Goal: Transaction & Acquisition: Obtain resource

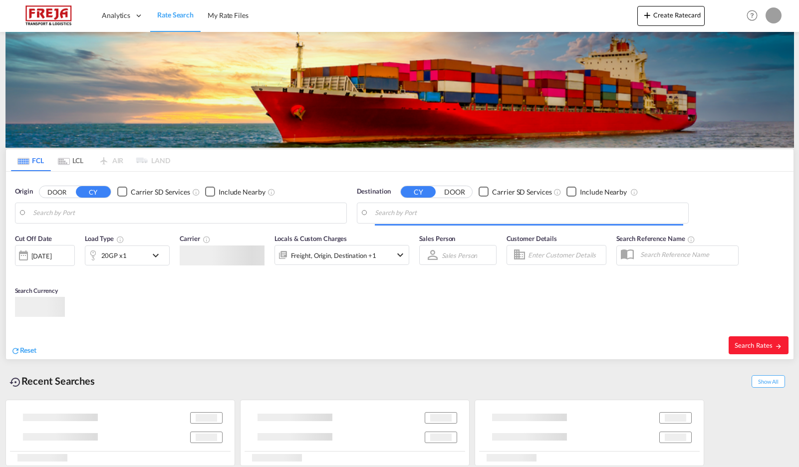
type input "[GEOGRAPHIC_DATA], [GEOGRAPHIC_DATA]"
type input "[GEOGRAPHIC_DATA] ([GEOGRAPHIC_DATA]), PTLIS"
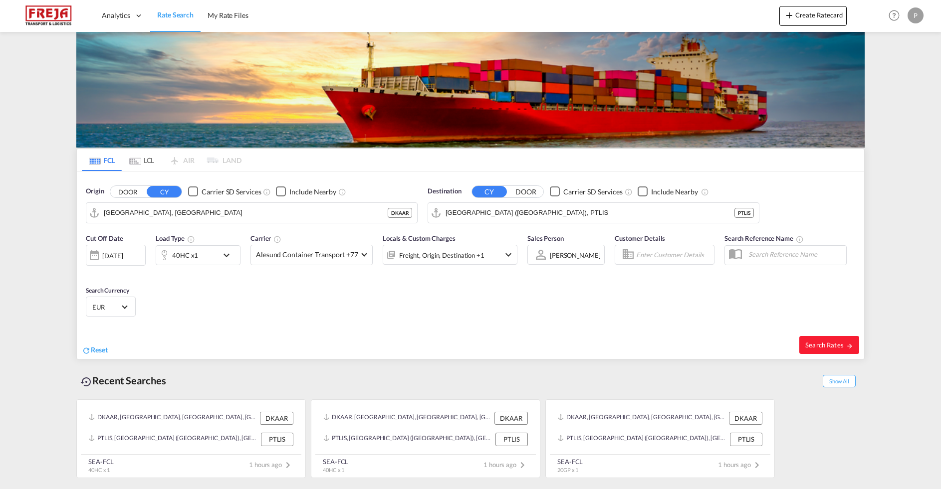
click at [225, 219] on input "[GEOGRAPHIC_DATA], [GEOGRAPHIC_DATA]" at bounding box center [246, 213] width 284 height 15
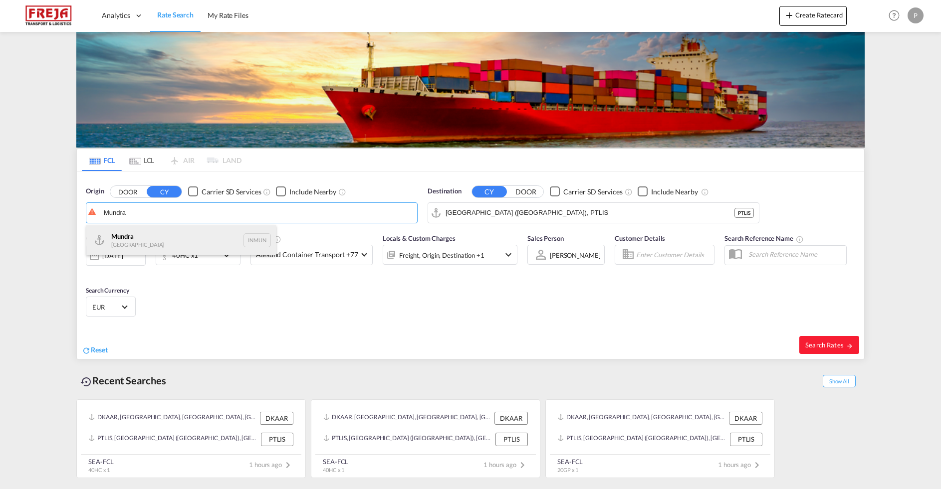
click at [189, 244] on div "Mundra India INMUN" at bounding box center [181, 240] width 190 height 30
type input "Mundra, INMUN"
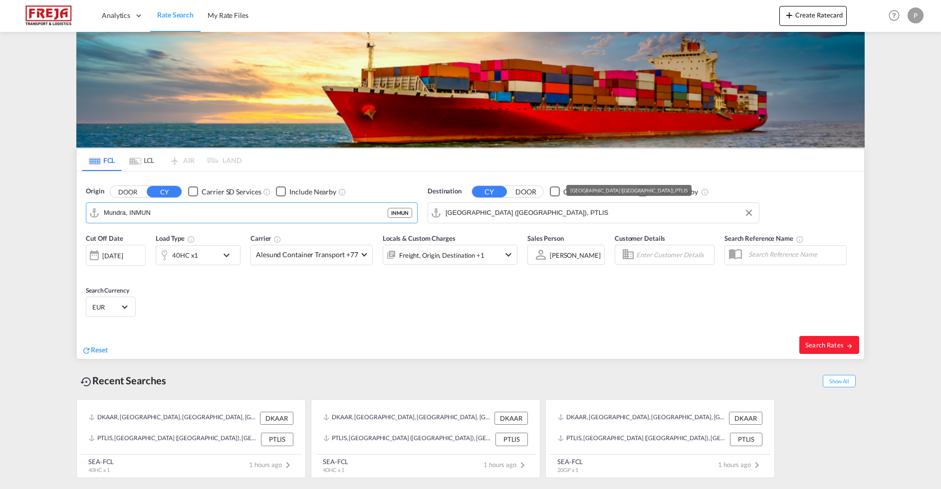
click at [486, 210] on input "[GEOGRAPHIC_DATA] ([GEOGRAPHIC_DATA]), PTLIS" at bounding box center [600, 213] width 308 height 15
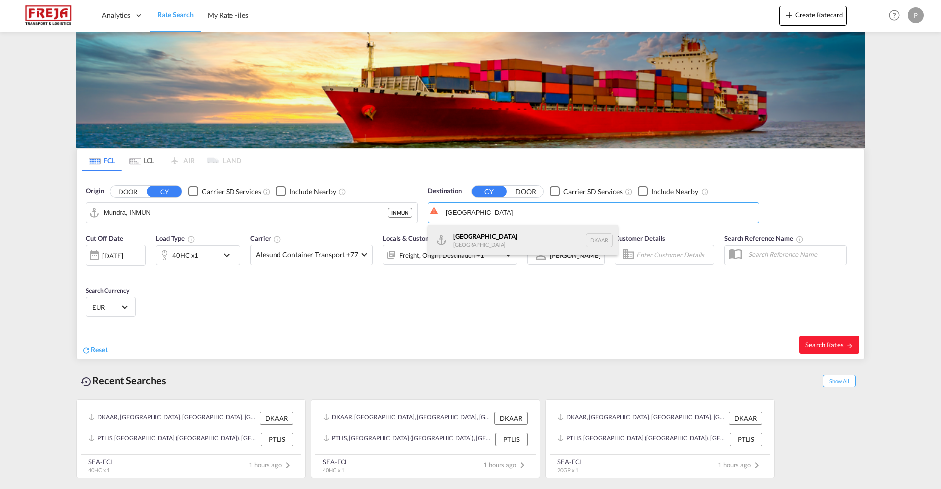
click at [491, 238] on div "Aarhus [GEOGRAPHIC_DATA] [GEOGRAPHIC_DATA]" at bounding box center [523, 240] width 190 height 30
type input "[GEOGRAPHIC_DATA], [GEOGRAPHIC_DATA]"
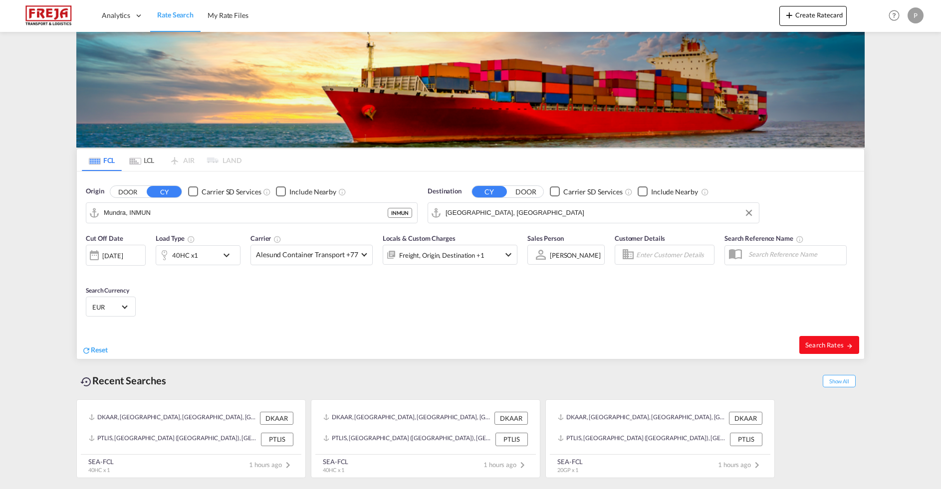
click at [799, 344] on span "Search Rates" at bounding box center [829, 345] width 48 height 8
type input "INMUN to DKAAR / [DATE]"
